Goal: Information Seeking & Learning: Learn about a topic

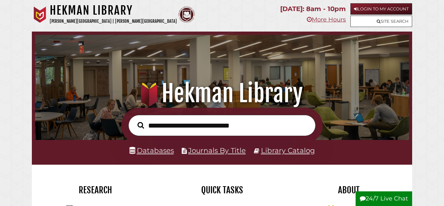
scroll to position [124, 371]
type input "**********"
click at [134, 120] on button "Search" at bounding box center [140, 125] width 13 height 10
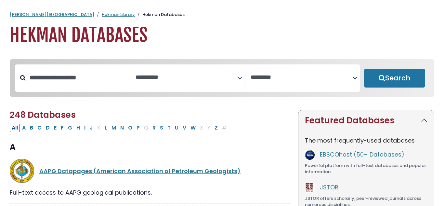
select select "Database Subject Filter"
select select "Database Vendors Filter"
click at [70, 86] on div "Search filters" at bounding box center [78, 77] width 104 height 17
click at [71, 83] on input "Search database by title or keyword" at bounding box center [78, 77] width 104 height 11
type input "**********"
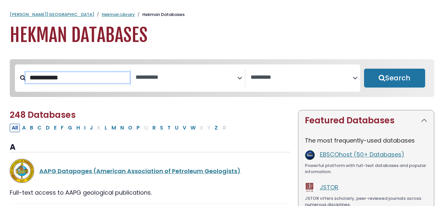
click at [364, 69] on button "Search" at bounding box center [394, 78] width 61 height 19
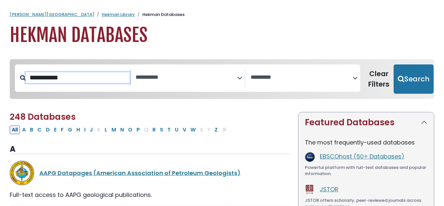
select select "Database Subject Filter"
select select "Database Vendors Filter"
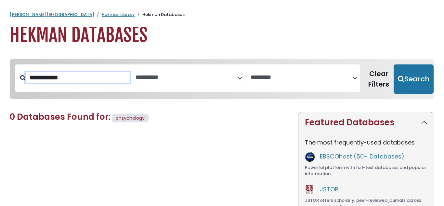
click at [49, 76] on input "**********" at bounding box center [78, 77] width 104 height 11
type input "**********"
click at [394, 64] on button "Search" at bounding box center [414, 78] width 40 height 29
select select "Database Subject Filter"
select select "Database Vendors Filter"
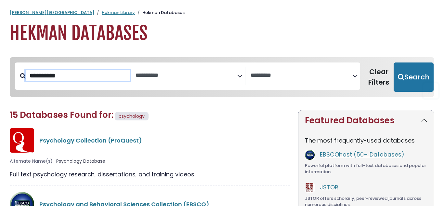
scroll to position [189, 0]
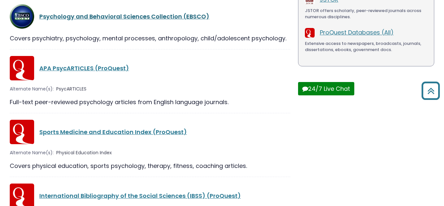
click at [141, 14] on link "Psychology and Behavioral Sciences Collection (EBSCO)" at bounding box center [124, 16] width 170 height 8
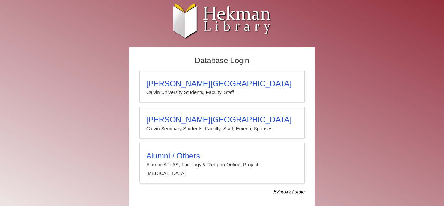
scroll to position [1, 0]
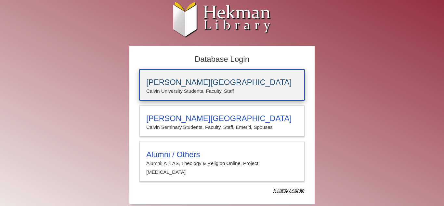
click at [237, 90] on p "Calvin University Students, Faculty, Staff" at bounding box center [221, 91] width 151 height 8
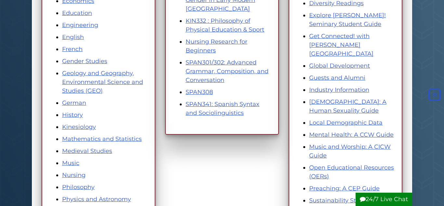
scroll to position [268, 0]
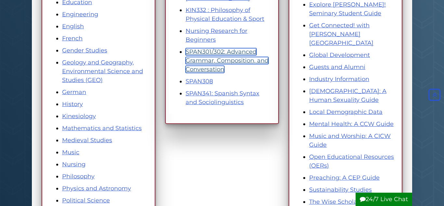
click at [219, 54] on link "SPAN301/302: Advanced Grammar, Composition, and Conversation" at bounding box center [227, 60] width 83 height 25
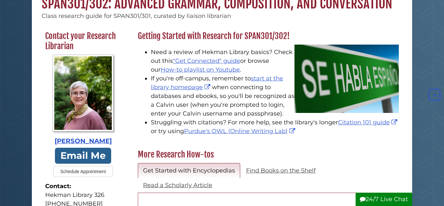
scroll to position [68, 0]
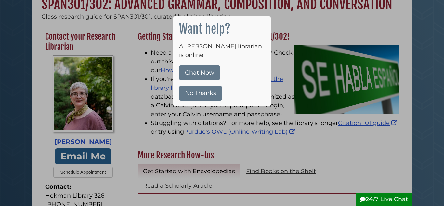
click at [212, 86] on button "No Thanks" at bounding box center [200, 93] width 43 height 15
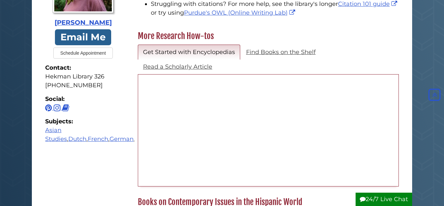
scroll to position [0, 0]
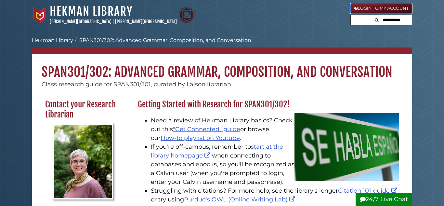
click at [378, 7] on link "Login to My Account" at bounding box center [381, 8] width 62 height 10
